Goal: Check status: Check status

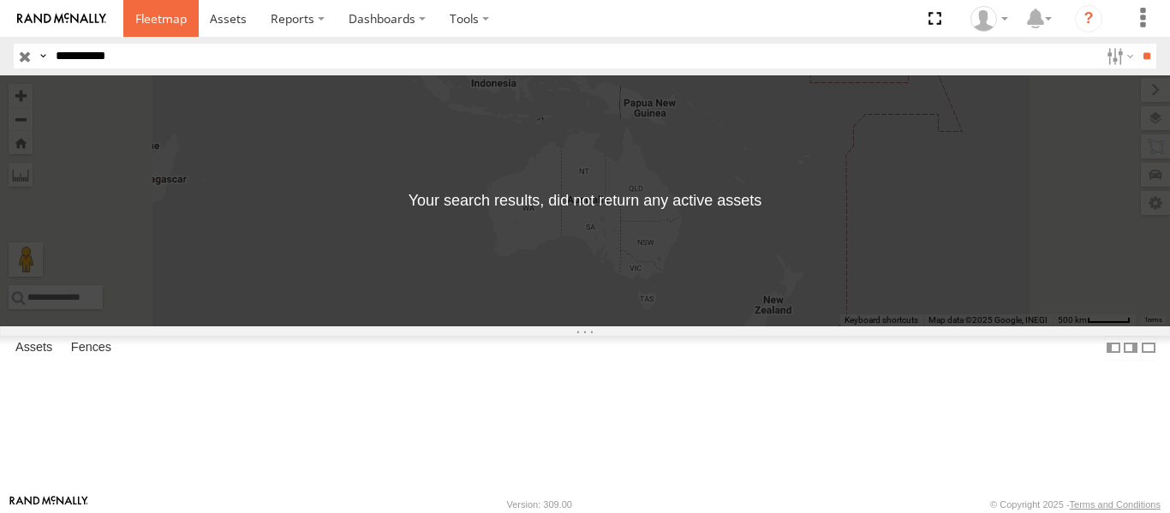
click at [143, 31] on link at bounding box center [160, 18] width 75 height 37
click at [24, 51] on input "button" at bounding box center [25, 56] width 22 height 25
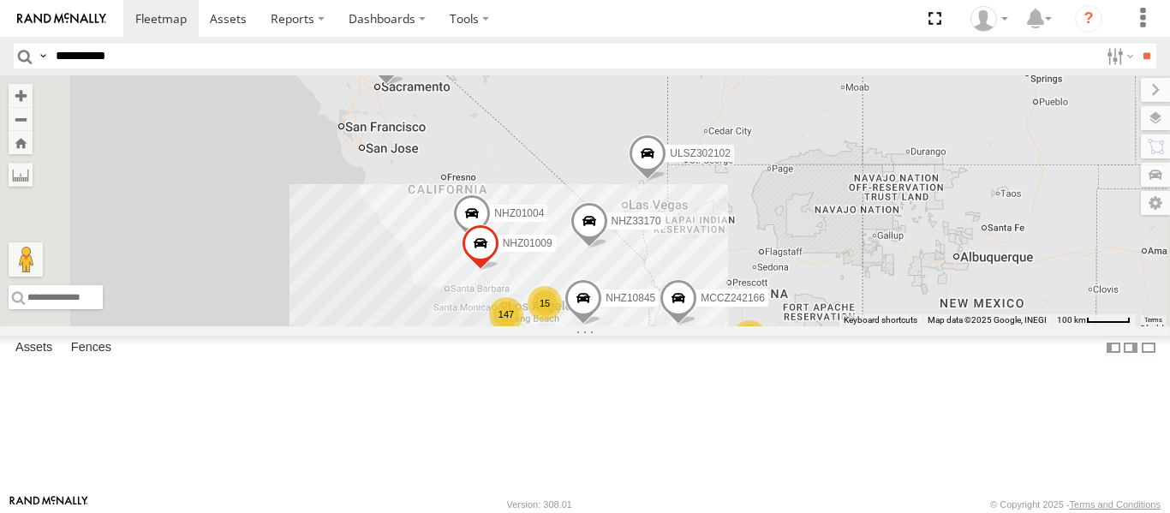
scroll to position [7655, 0]
